Goal: Book appointment/travel/reservation

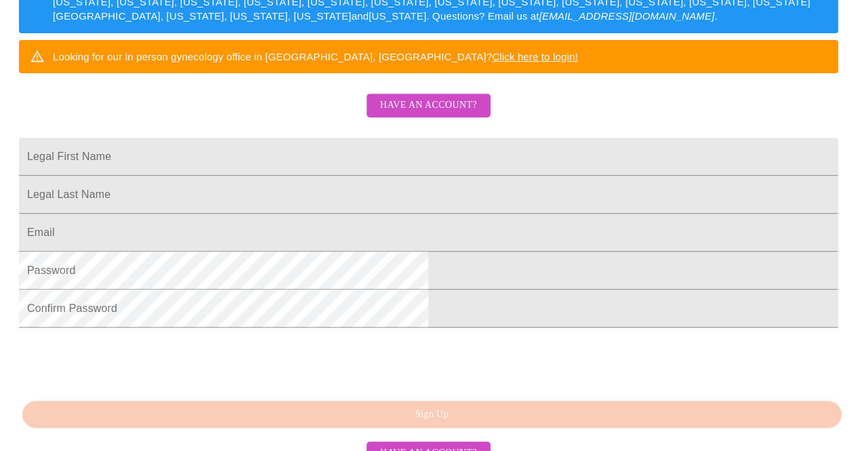
scroll to position [187, 0]
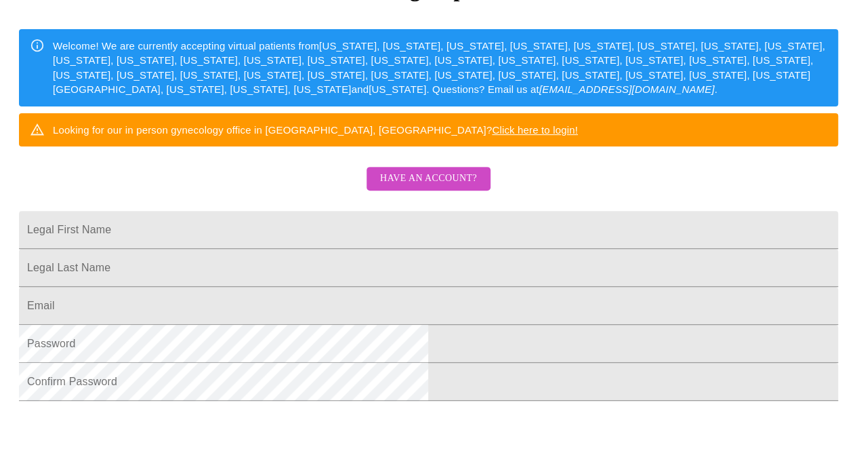
click at [456, 187] on span "Have an account?" at bounding box center [428, 178] width 97 height 17
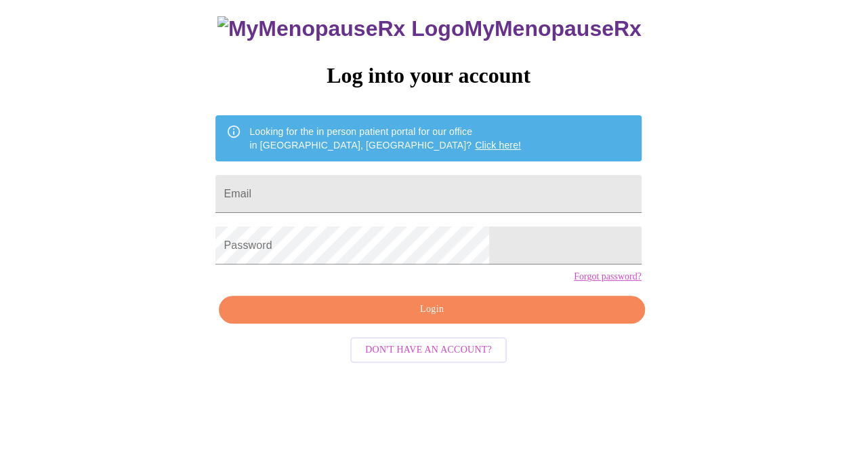
scroll to position [42, 0]
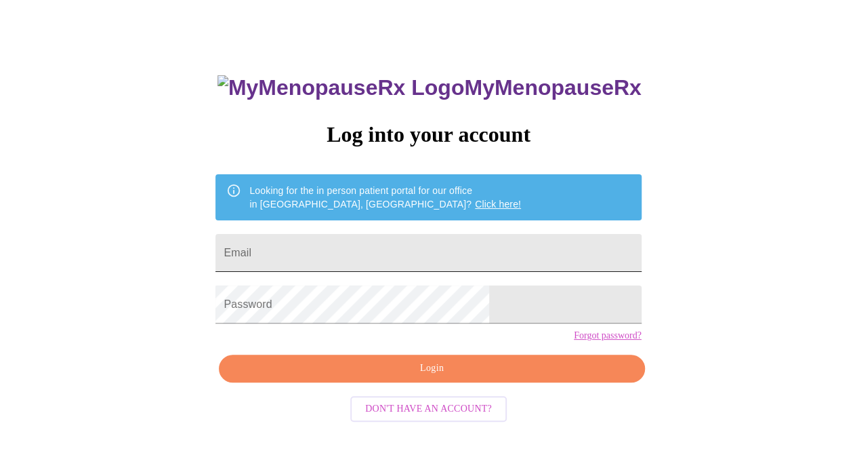
click at [411, 236] on input "Email" at bounding box center [427, 253] width 425 height 38
type input "jenmelias@yahoo.com"
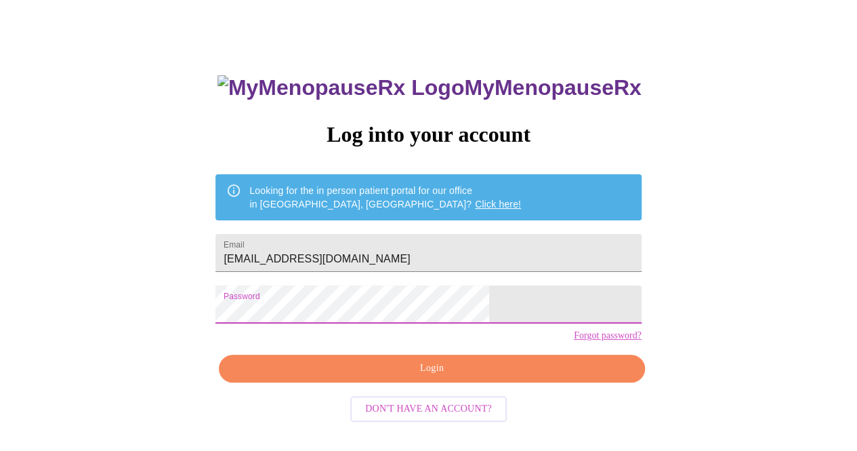
click at [358, 377] on span "Login" at bounding box center [431, 368] width 394 height 17
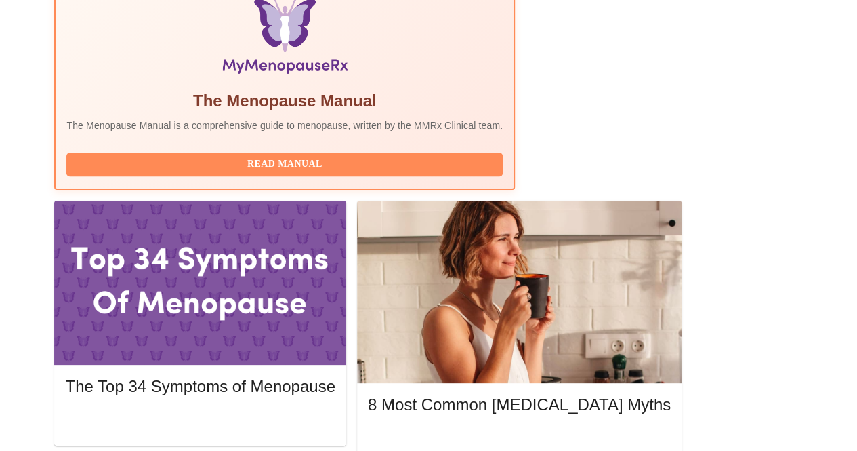
scroll to position [493, 0]
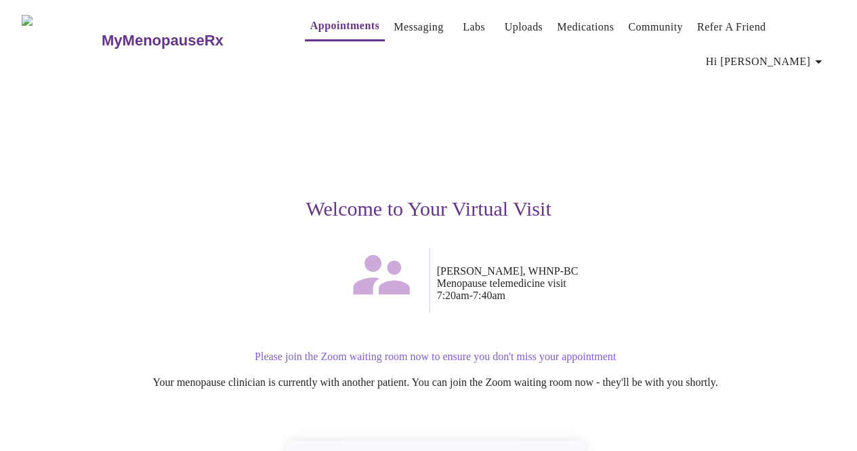
scroll to position [113, 0]
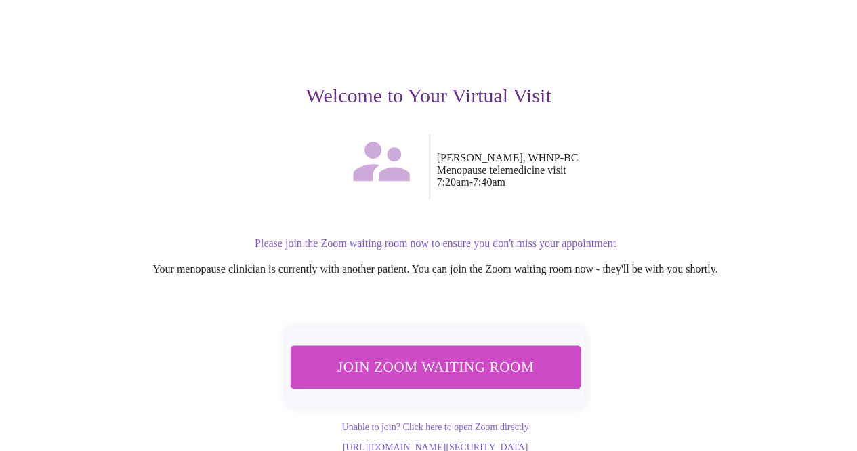
click at [476, 380] on button "Join Zoom Waiting Room" at bounding box center [435, 366] width 291 height 43
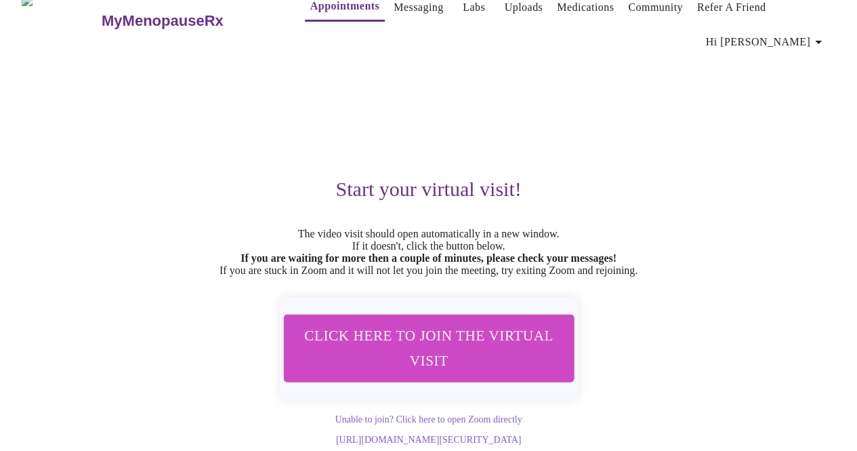
scroll to position [49, 0]
